Goal: Transaction & Acquisition: Purchase product/service

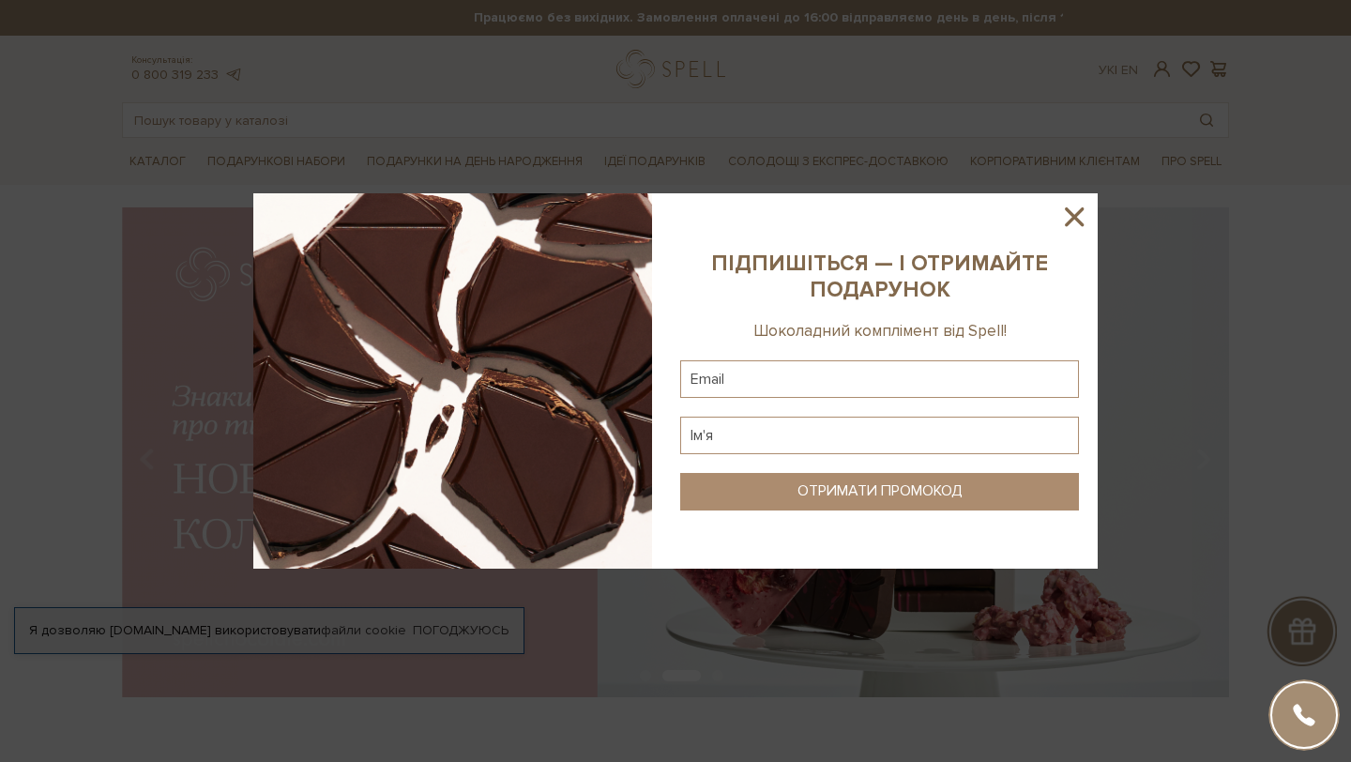
click at [1074, 216] on icon at bounding box center [1074, 216] width 19 height 19
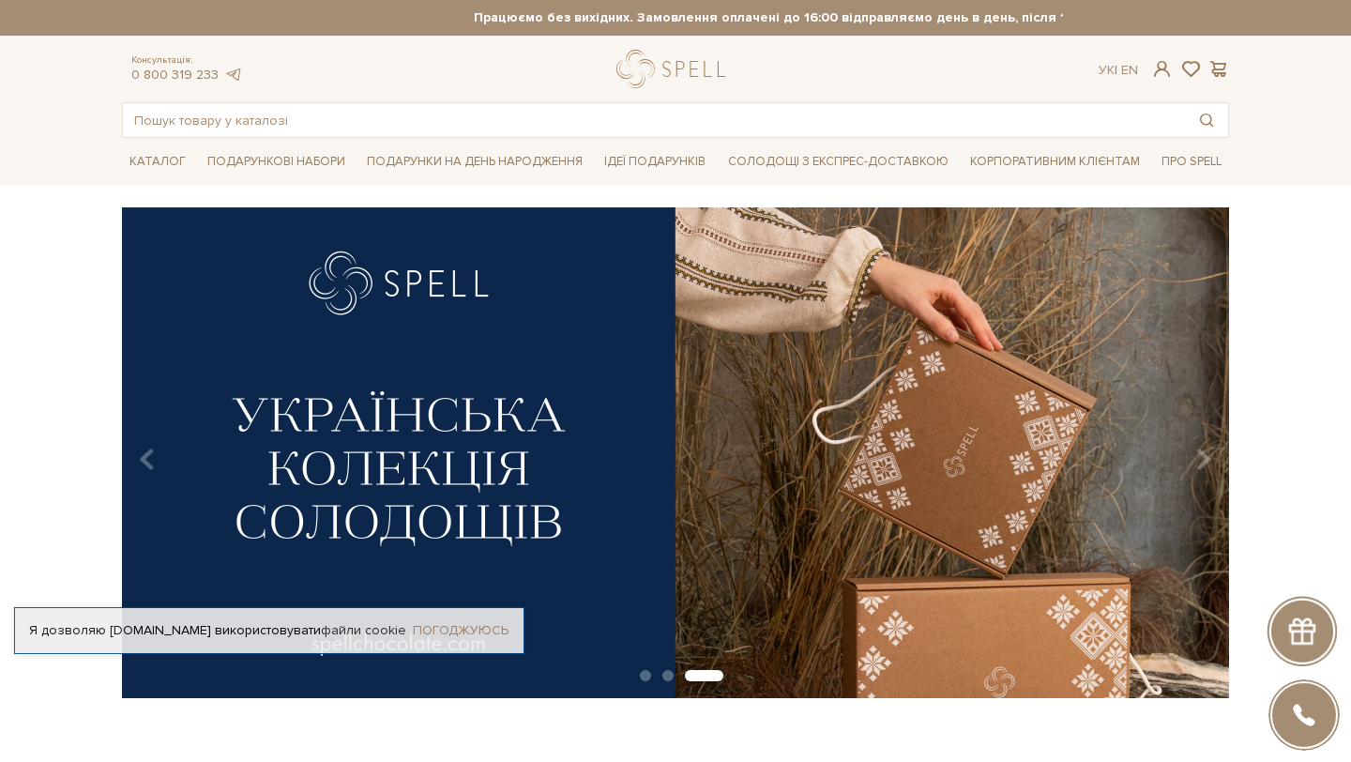
click at [477, 622] on link "Погоджуюсь" at bounding box center [461, 630] width 96 height 17
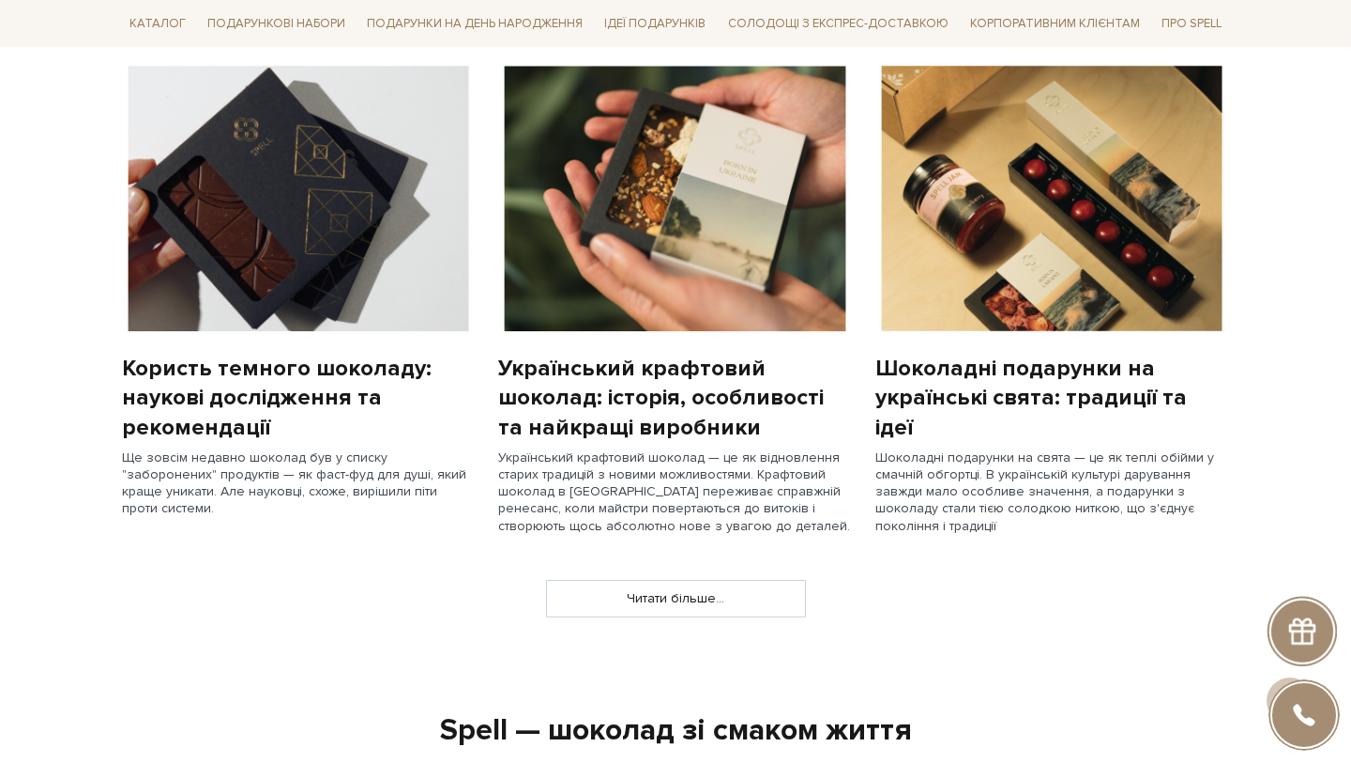
scroll to position [1328, 0]
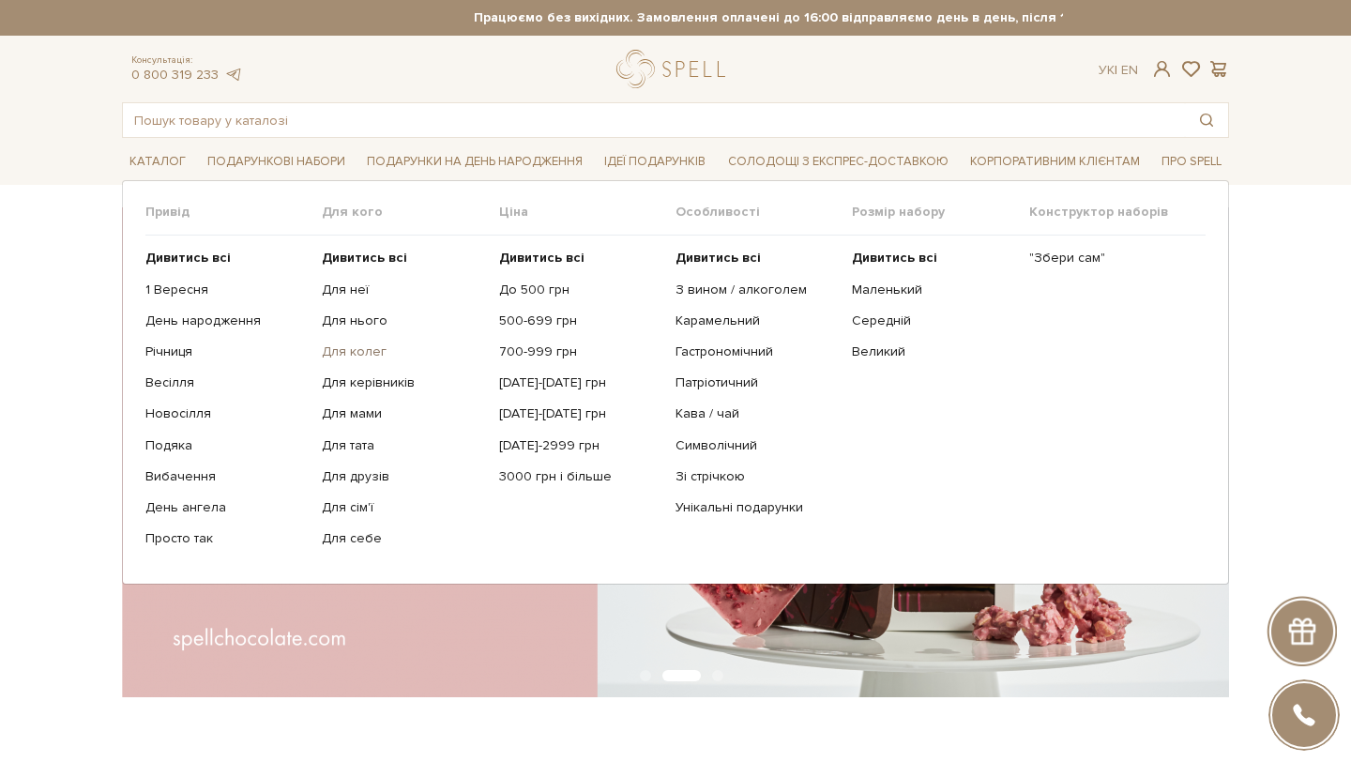
click at [353, 351] on link "Для колег" at bounding box center [403, 351] width 162 height 17
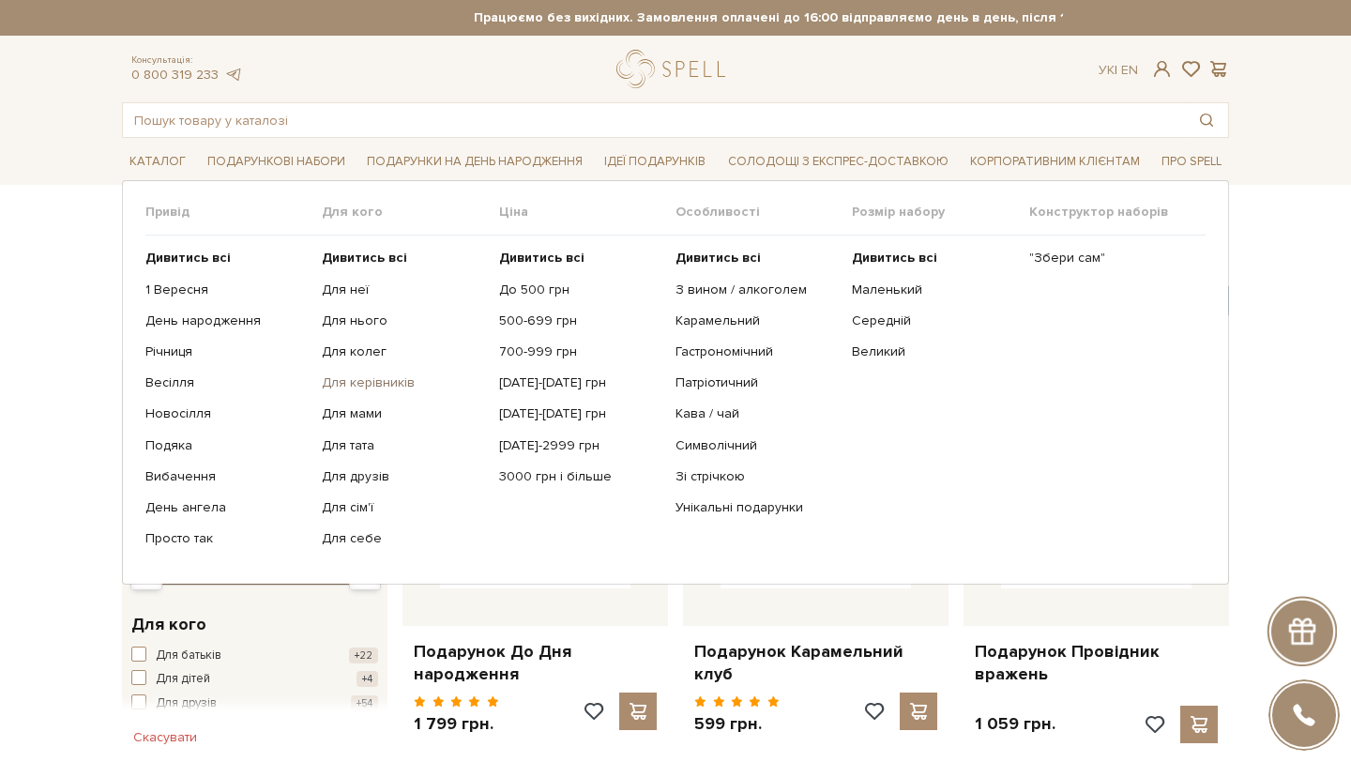
click at [369, 383] on link "Для керівників" at bounding box center [403, 382] width 162 height 17
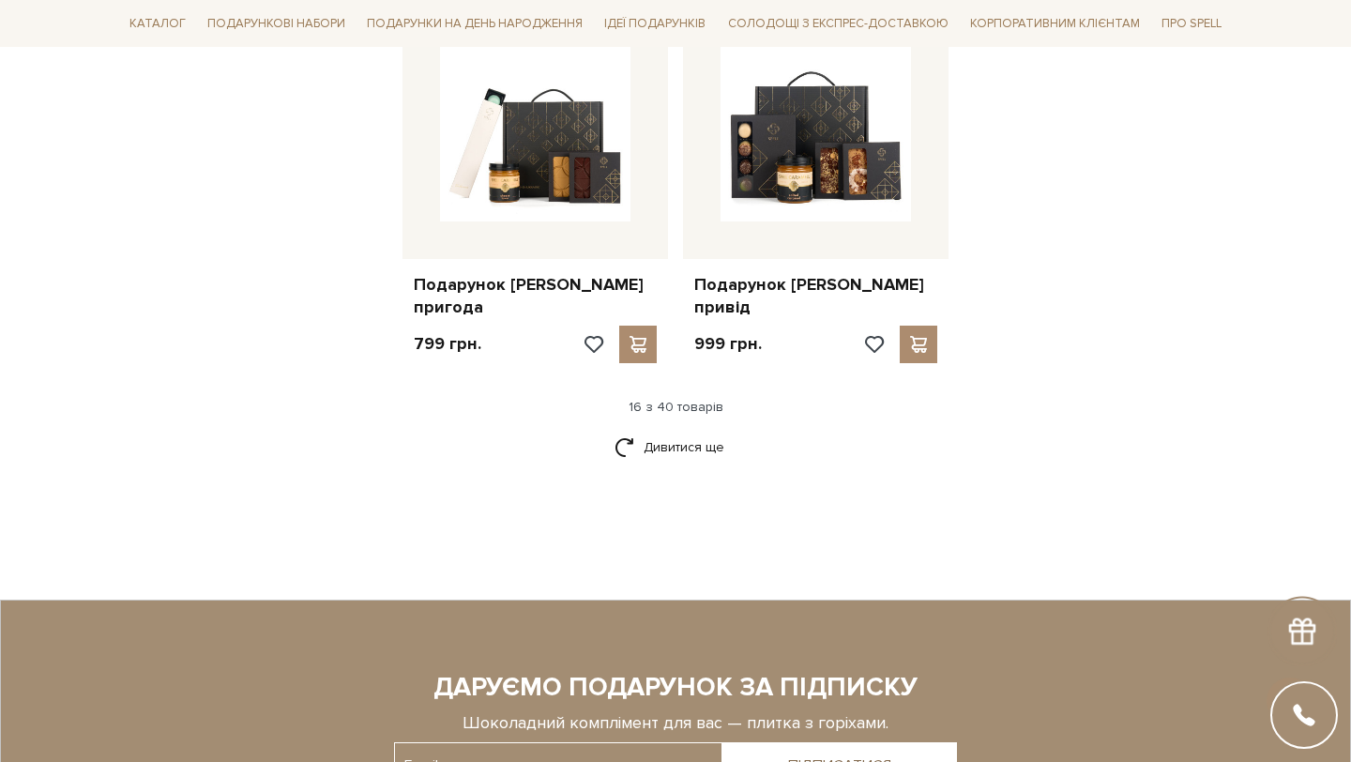
scroll to position [2073, 0]
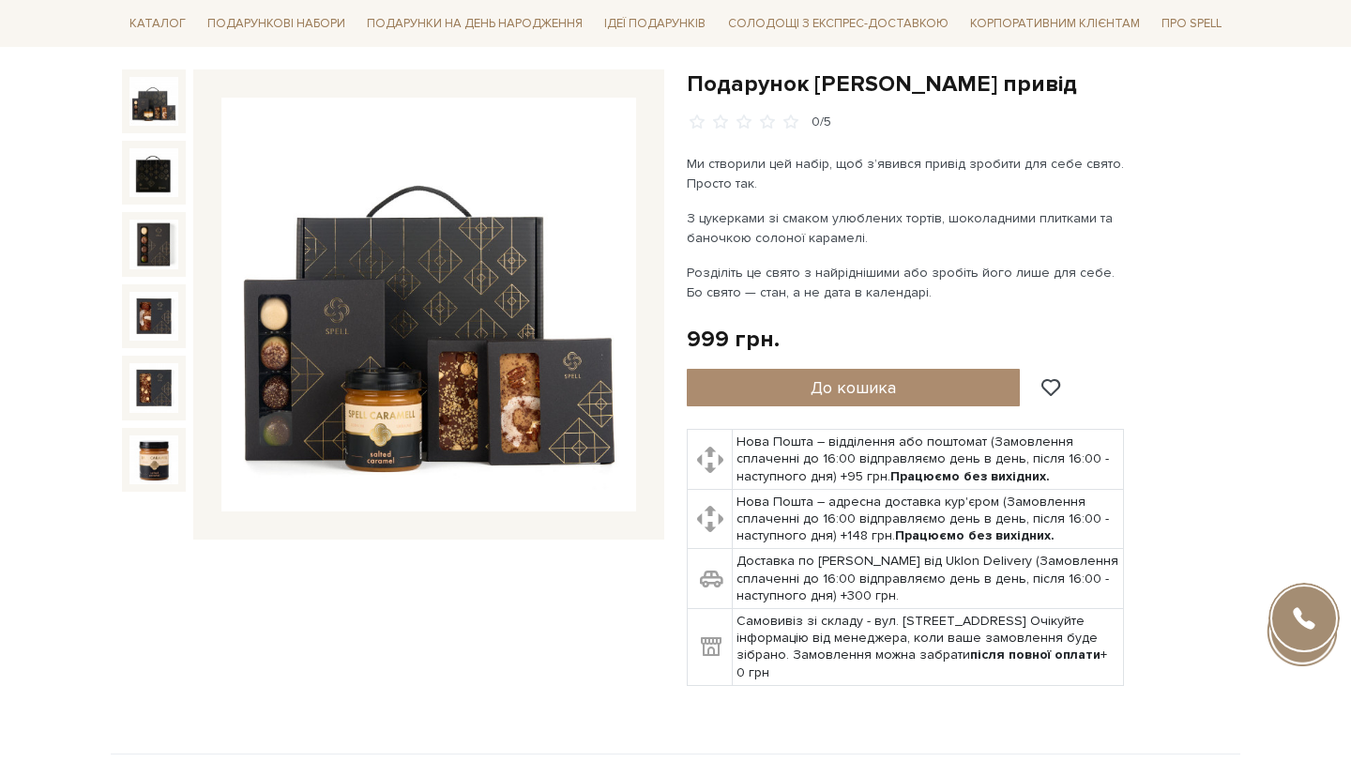
scroll to position [181, 0]
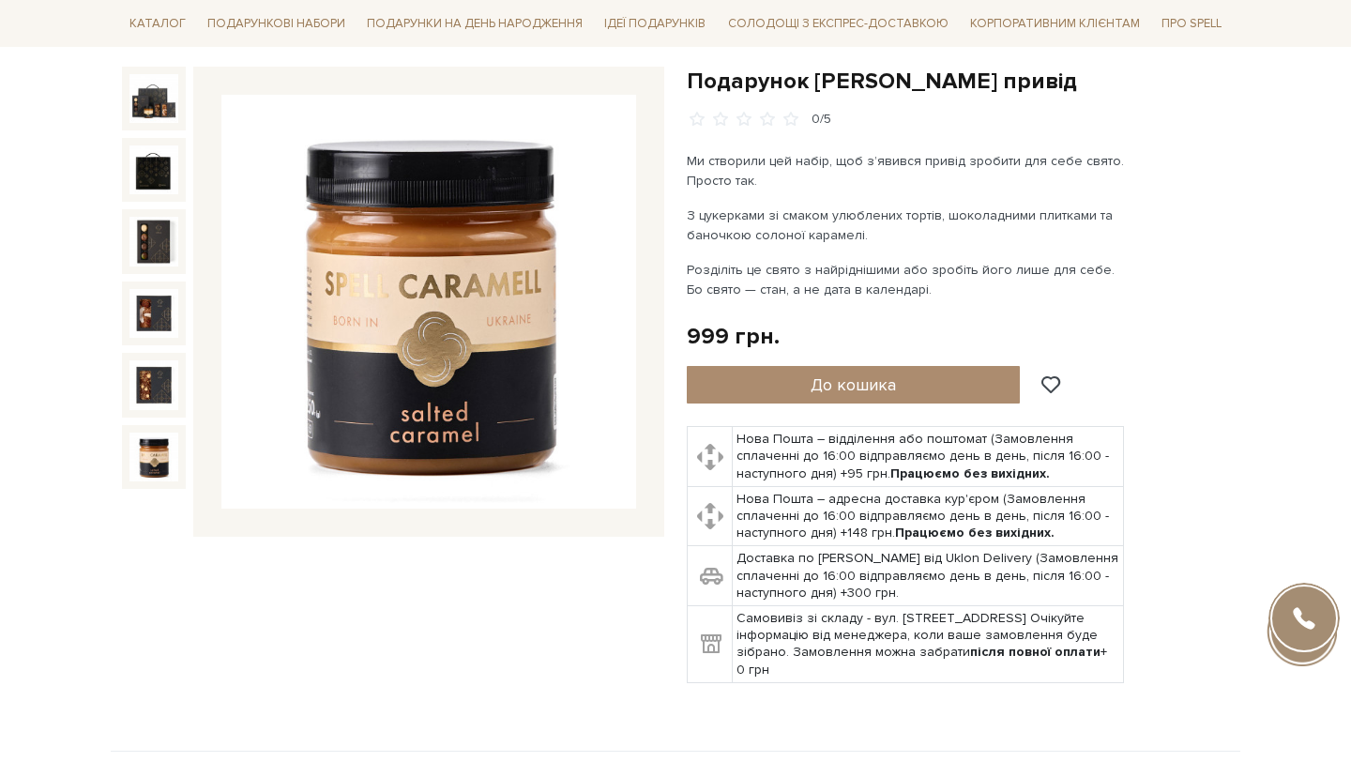
click at [160, 456] on img at bounding box center [153, 456] width 49 height 49
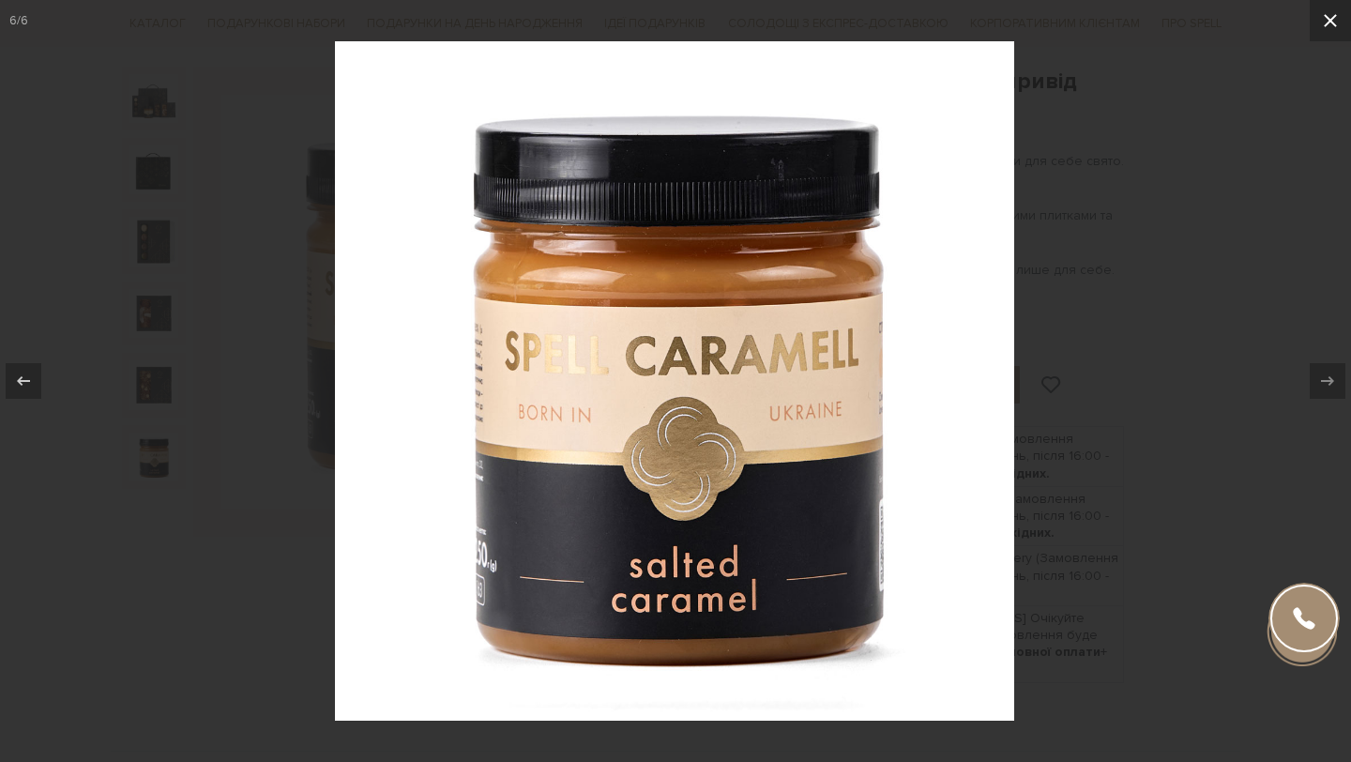
click at [1325, 24] on icon at bounding box center [1330, 20] width 13 height 13
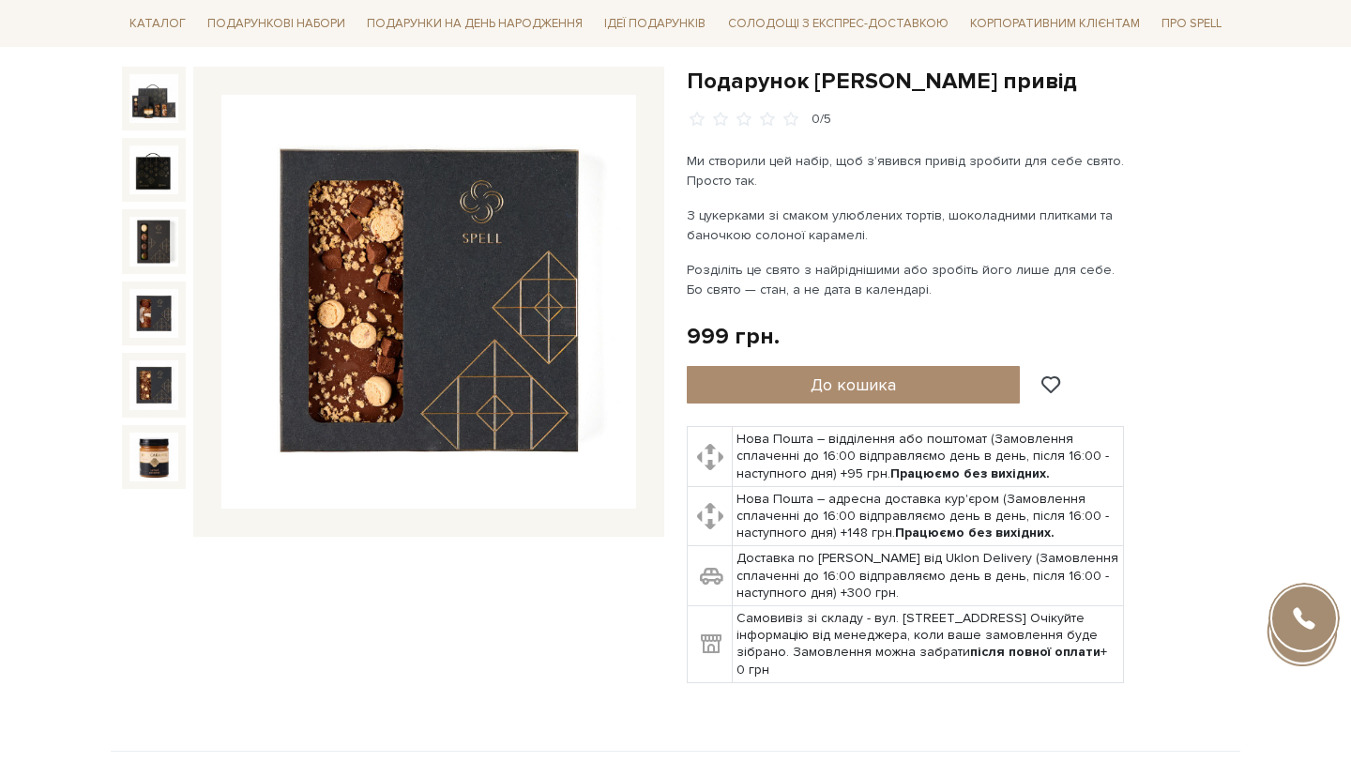
click at [150, 395] on img at bounding box center [153, 384] width 49 height 49
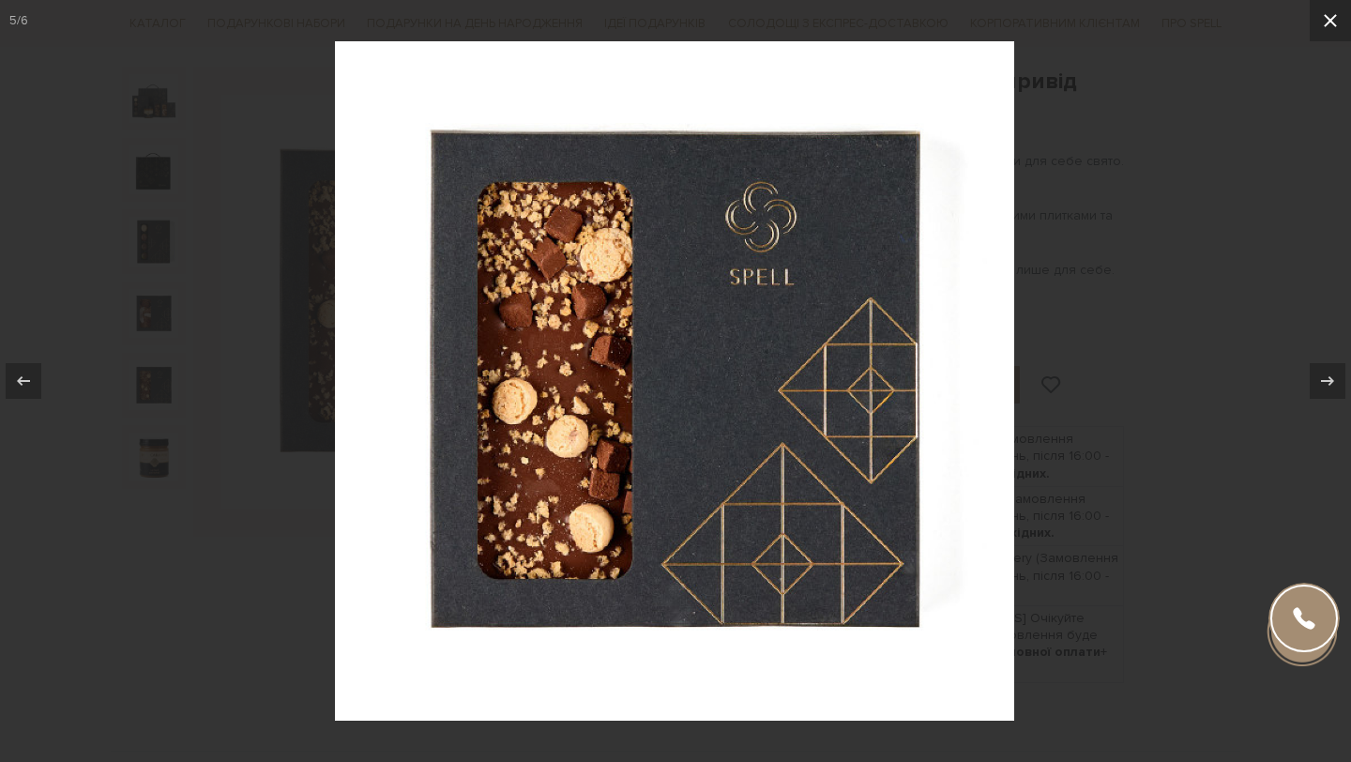
click at [1329, 25] on icon at bounding box center [1330, 20] width 23 height 23
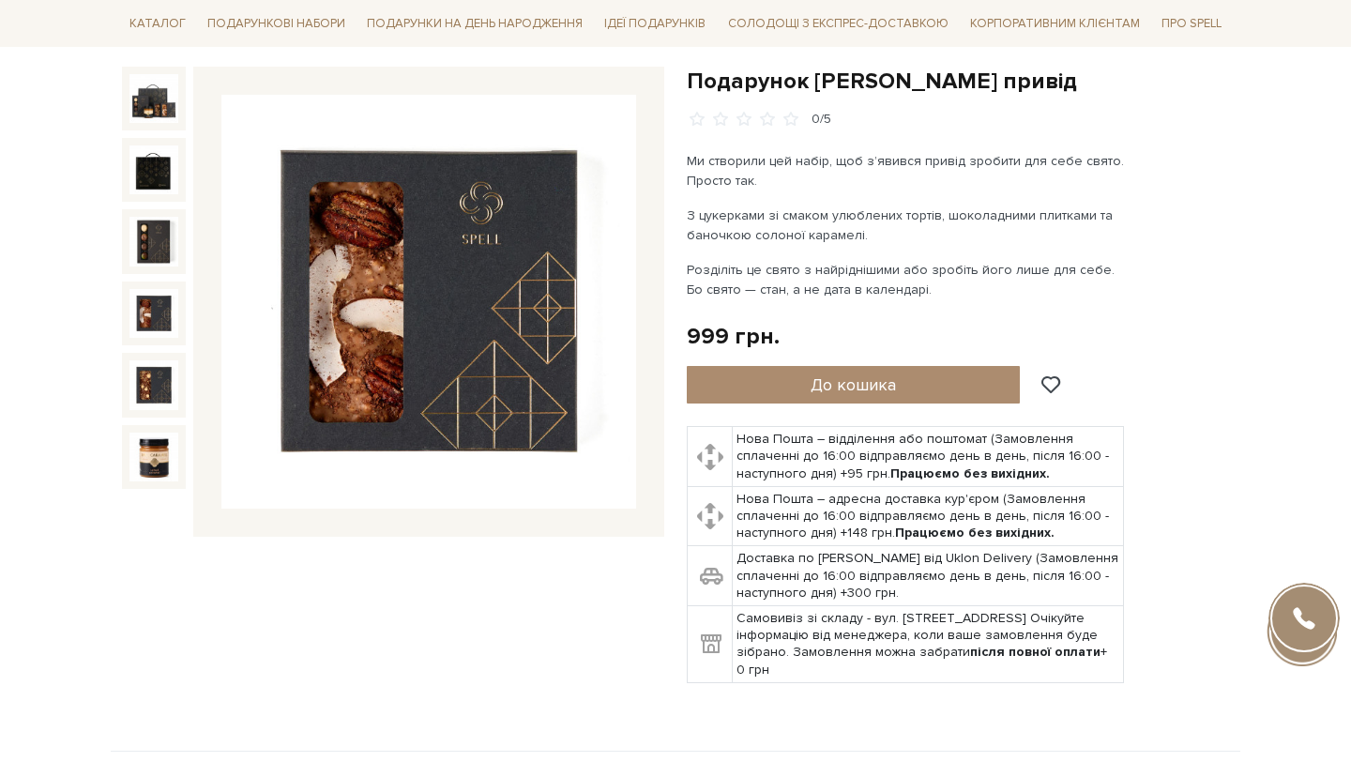
click at [147, 306] on img at bounding box center [153, 313] width 49 height 49
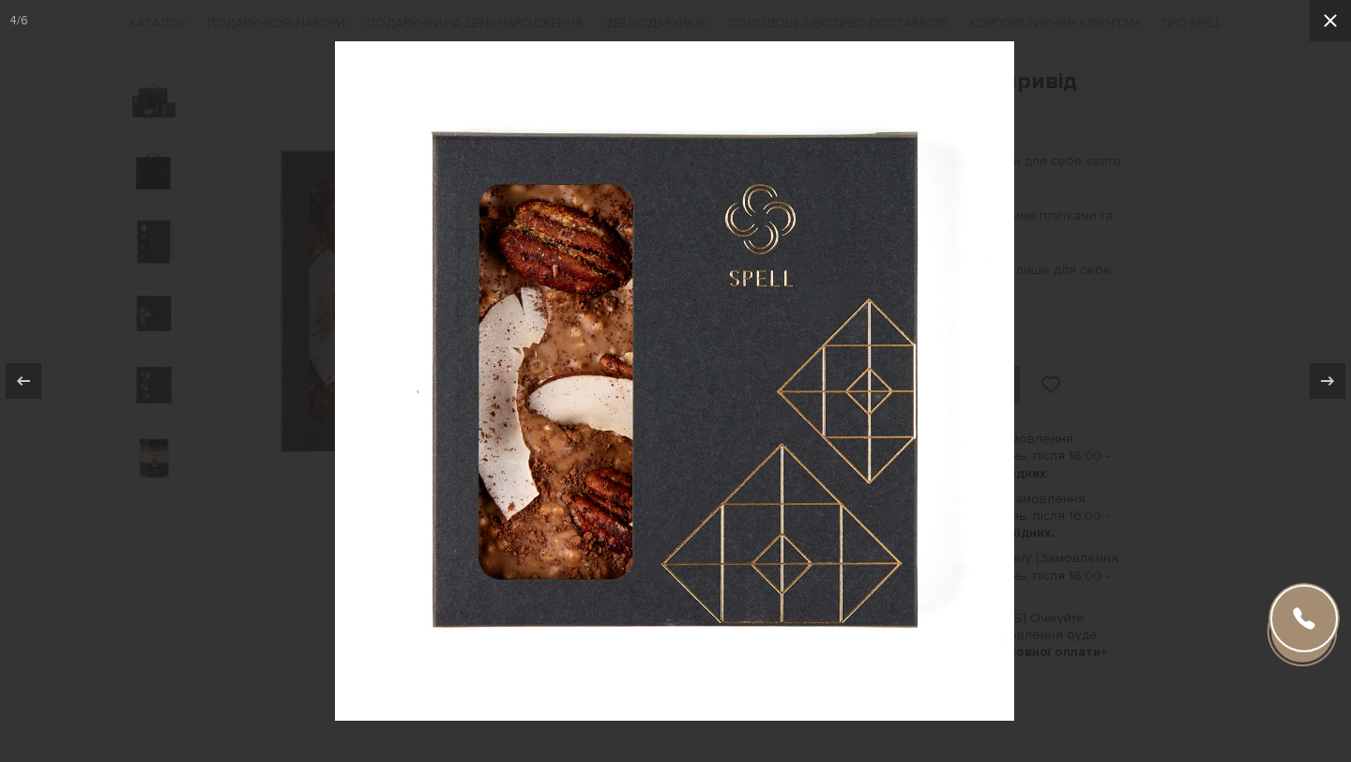
click at [1325, 20] on icon at bounding box center [1330, 20] width 23 height 23
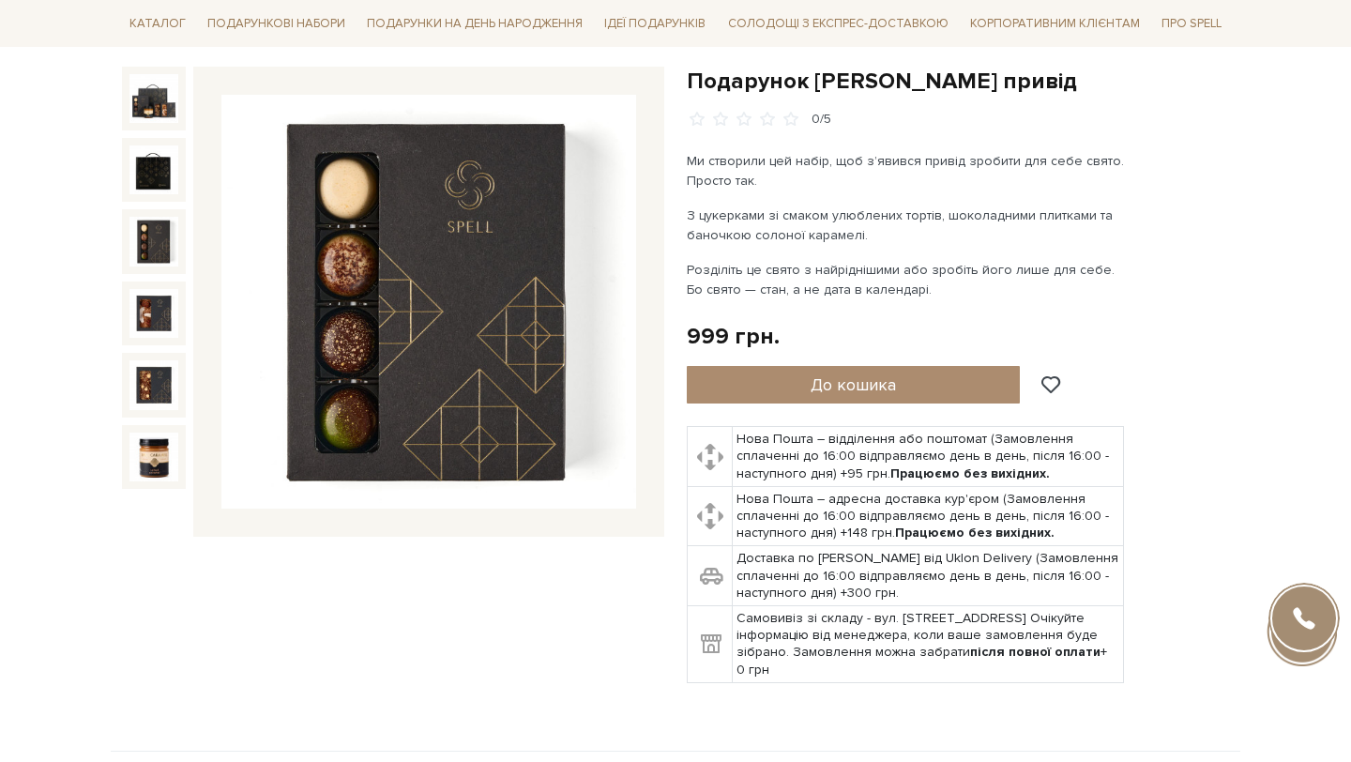
click at [152, 259] on img at bounding box center [153, 241] width 49 height 49
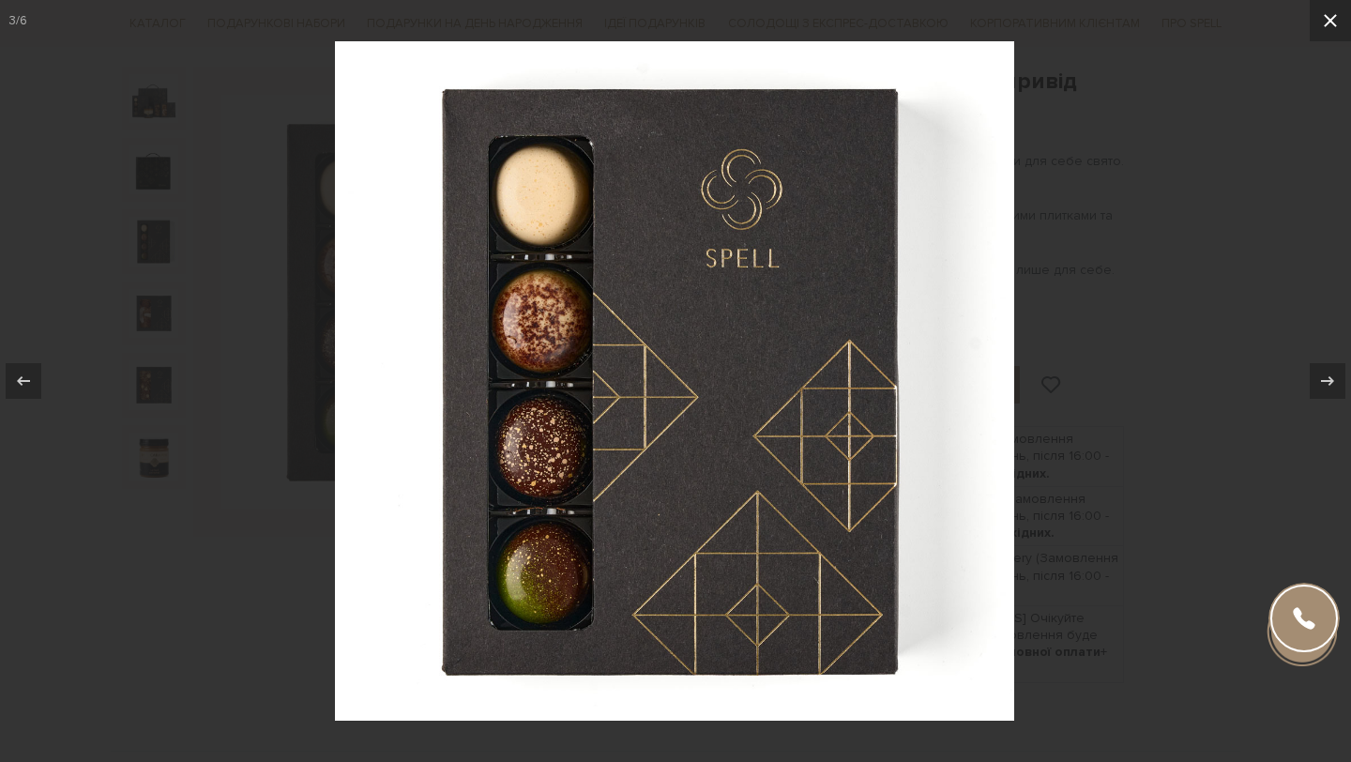
click at [1328, 26] on icon at bounding box center [1330, 20] width 23 height 23
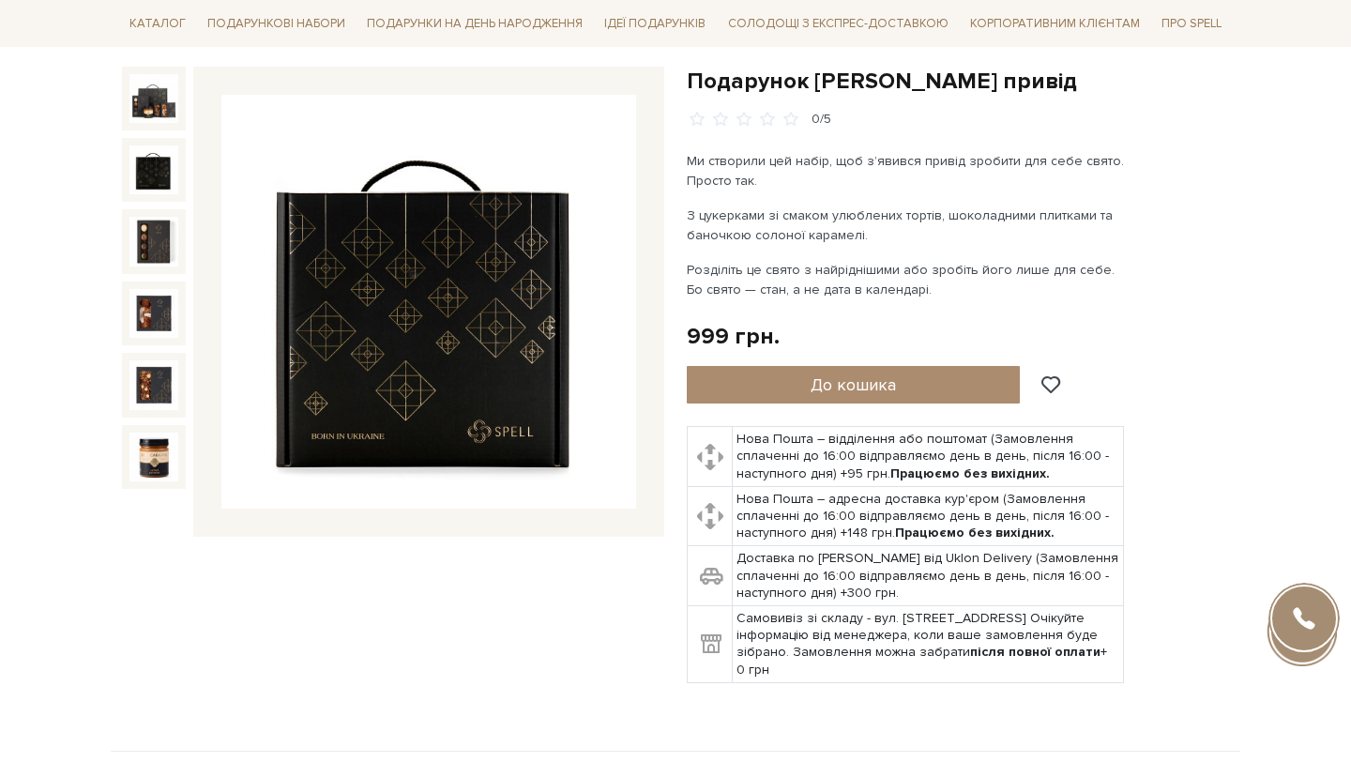
click at [145, 177] on img at bounding box center [153, 169] width 49 height 49
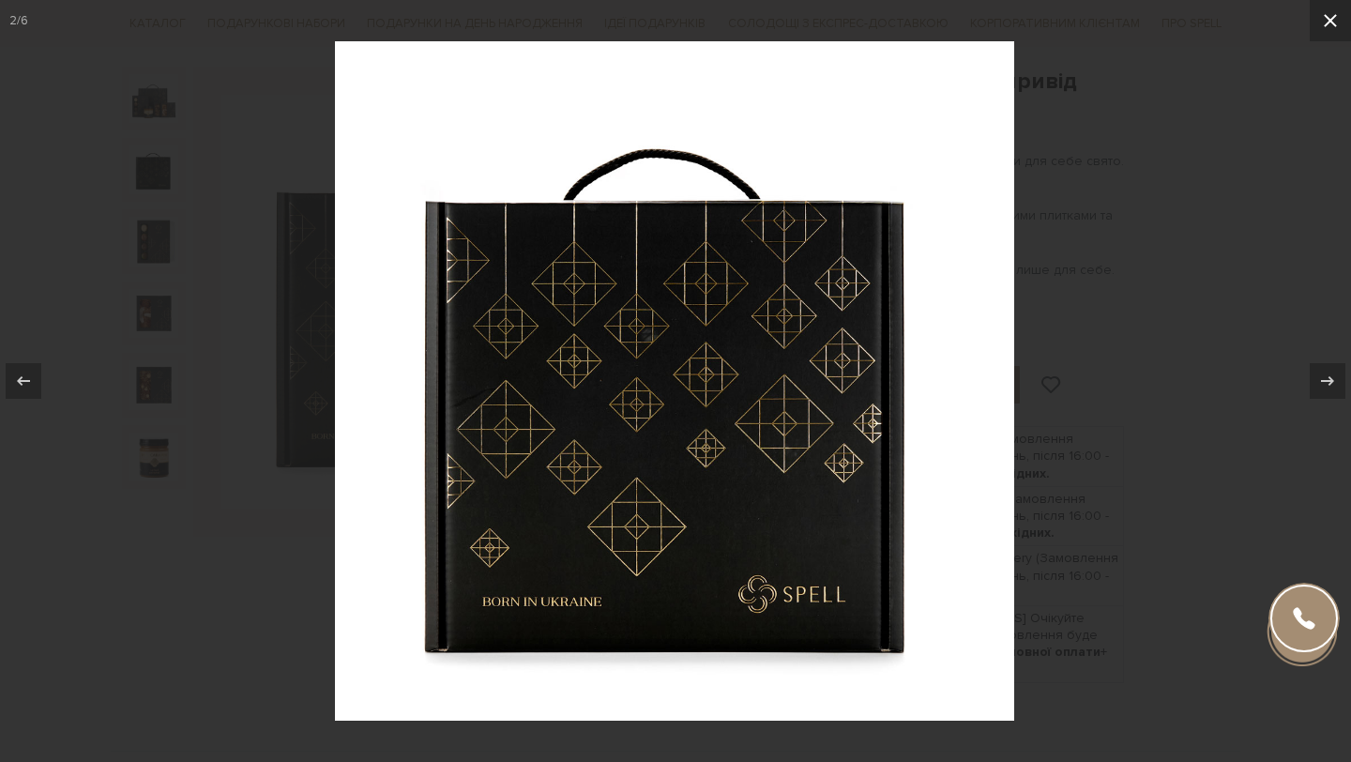
click at [1322, 29] on icon at bounding box center [1330, 20] width 23 height 23
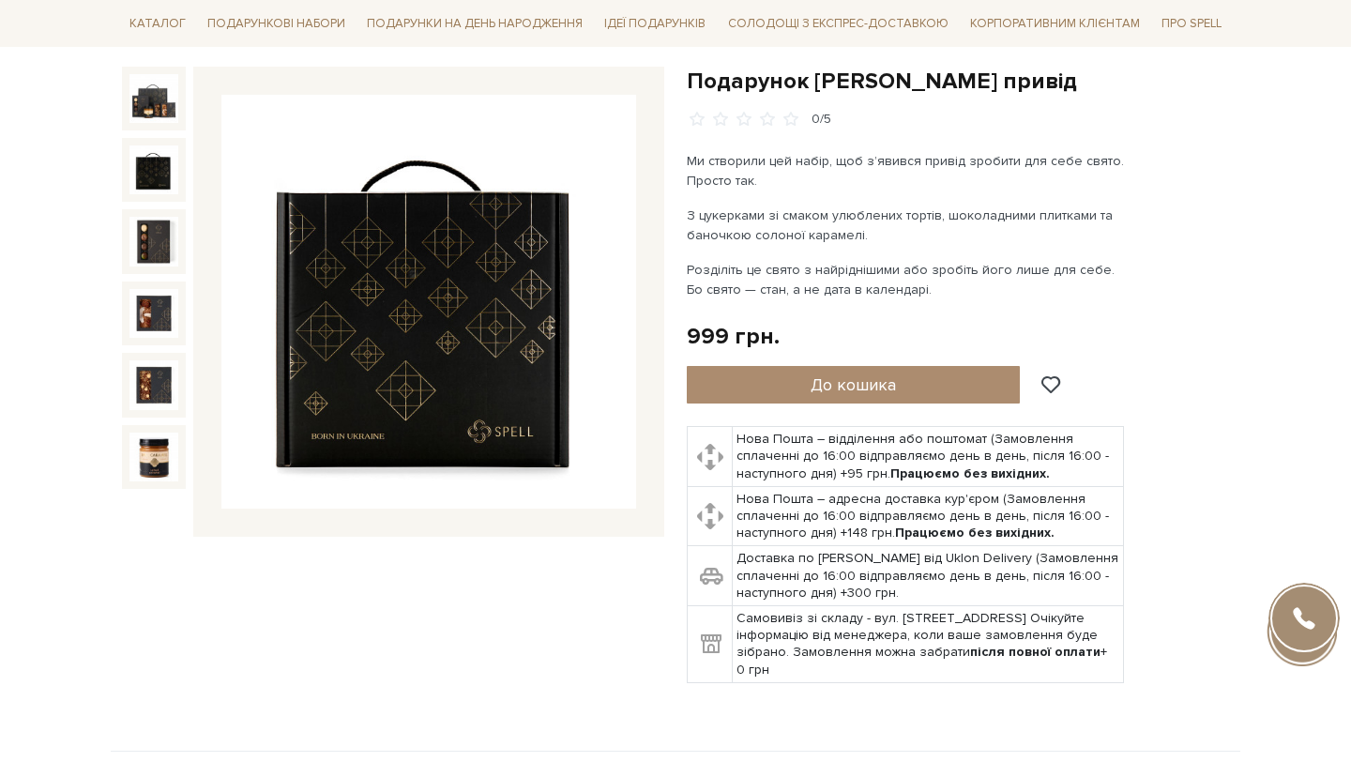
click at [151, 128] on div at bounding box center [154, 99] width 64 height 64
click at [151, 101] on img at bounding box center [153, 98] width 49 height 49
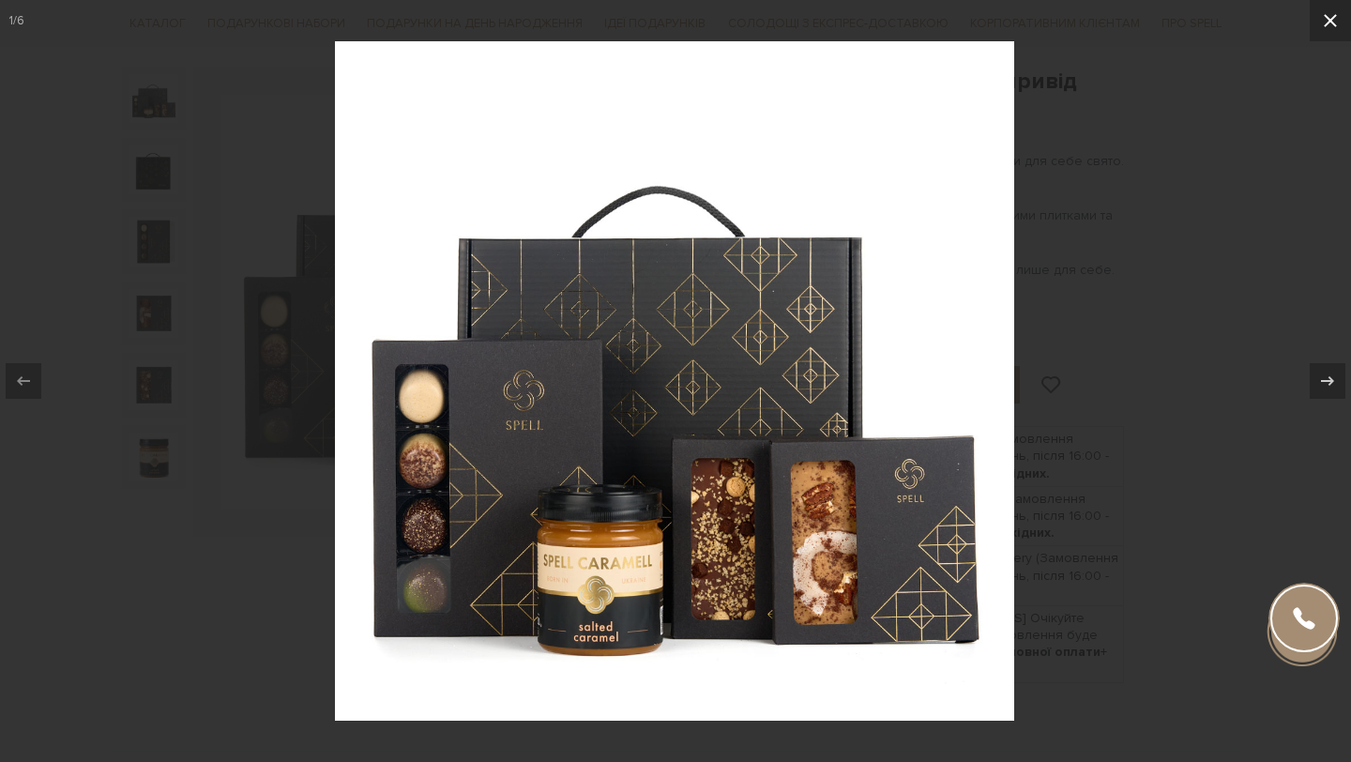
click at [1328, 23] on icon at bounding box center [1330, 20] width 13 height 13
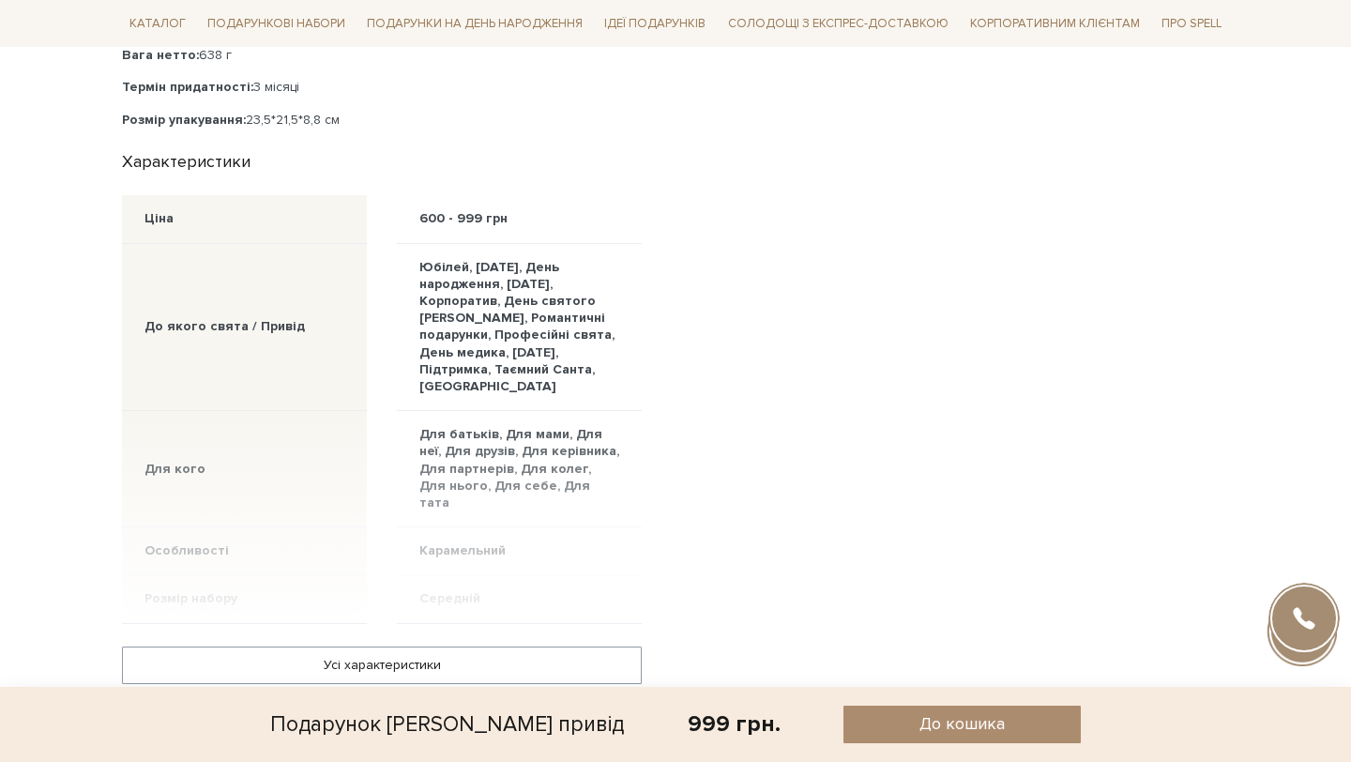
scroll to position [1059, 0]
click at [425, 652] on div "Усі характеристики" at bounding box center [382, 677] width 542 height 105
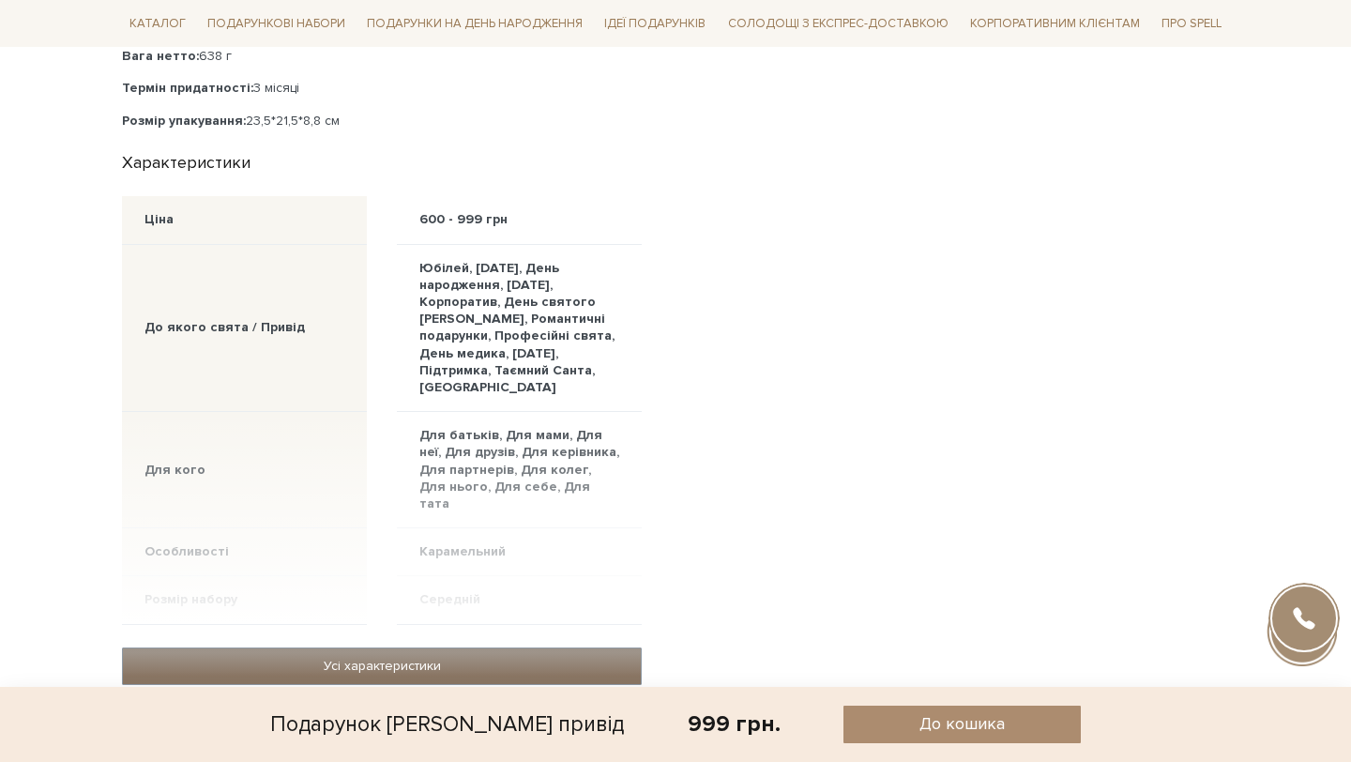
click at [426, 648] on link "Усі характеристики" at bounding box center [382, 666] width 518 height 36
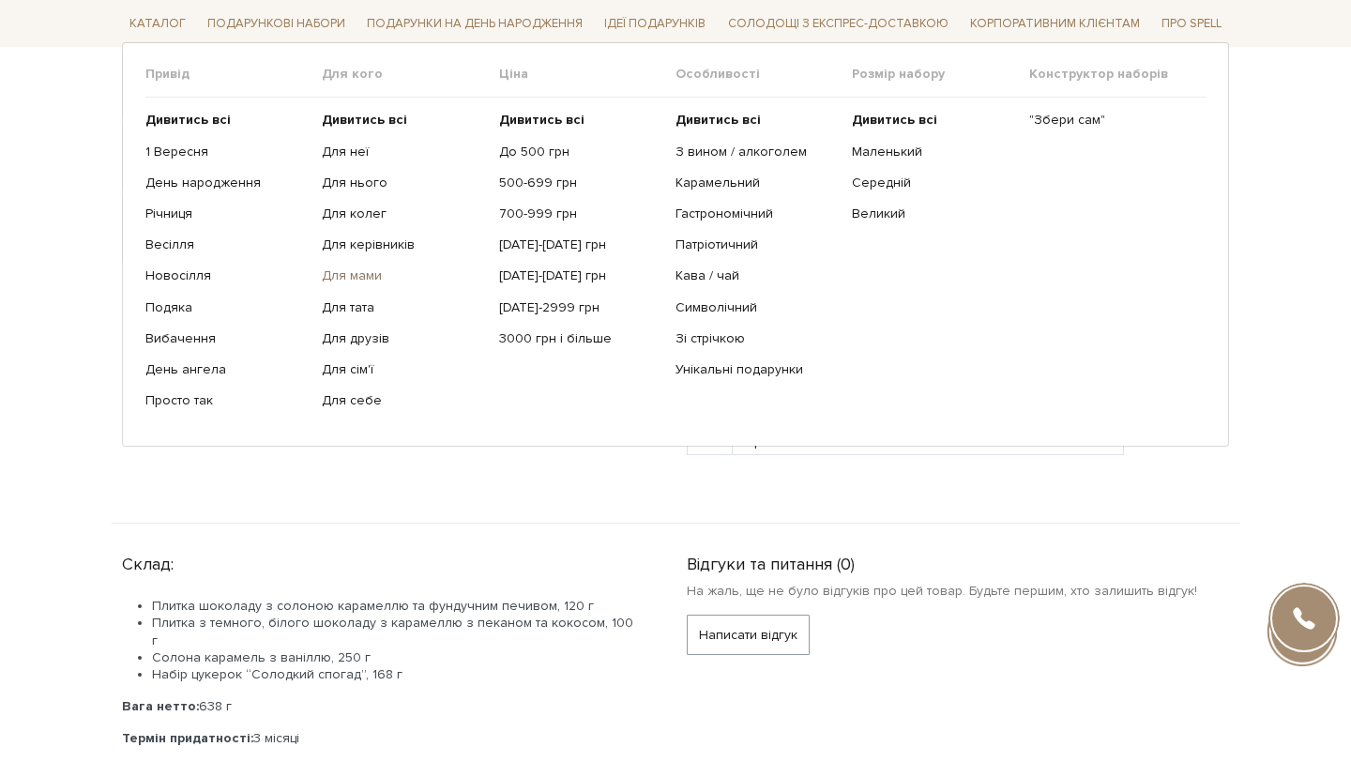
scroll to position [0, 0]
